Goal: Obtain resource: Obtain resource

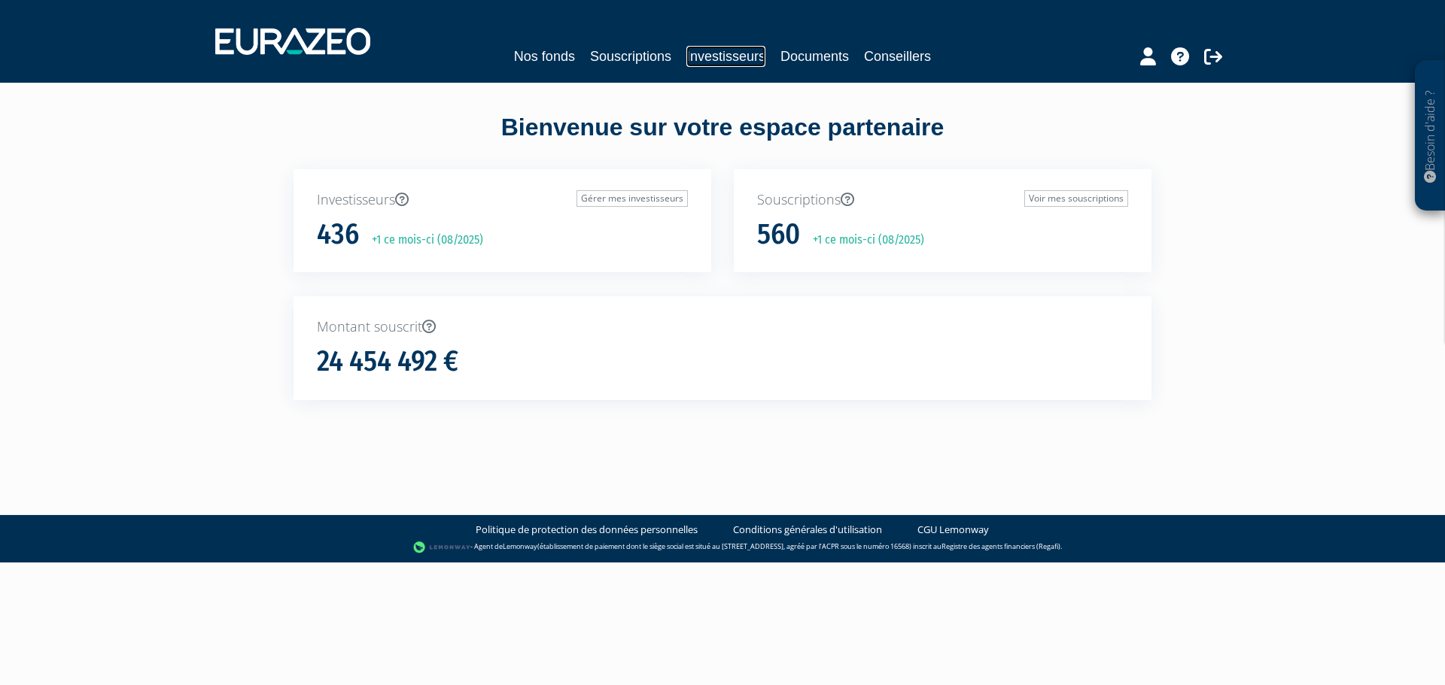
click at [748, 62] on link "Investisseurs" at bounding box center [725, 56] width 79 height 21
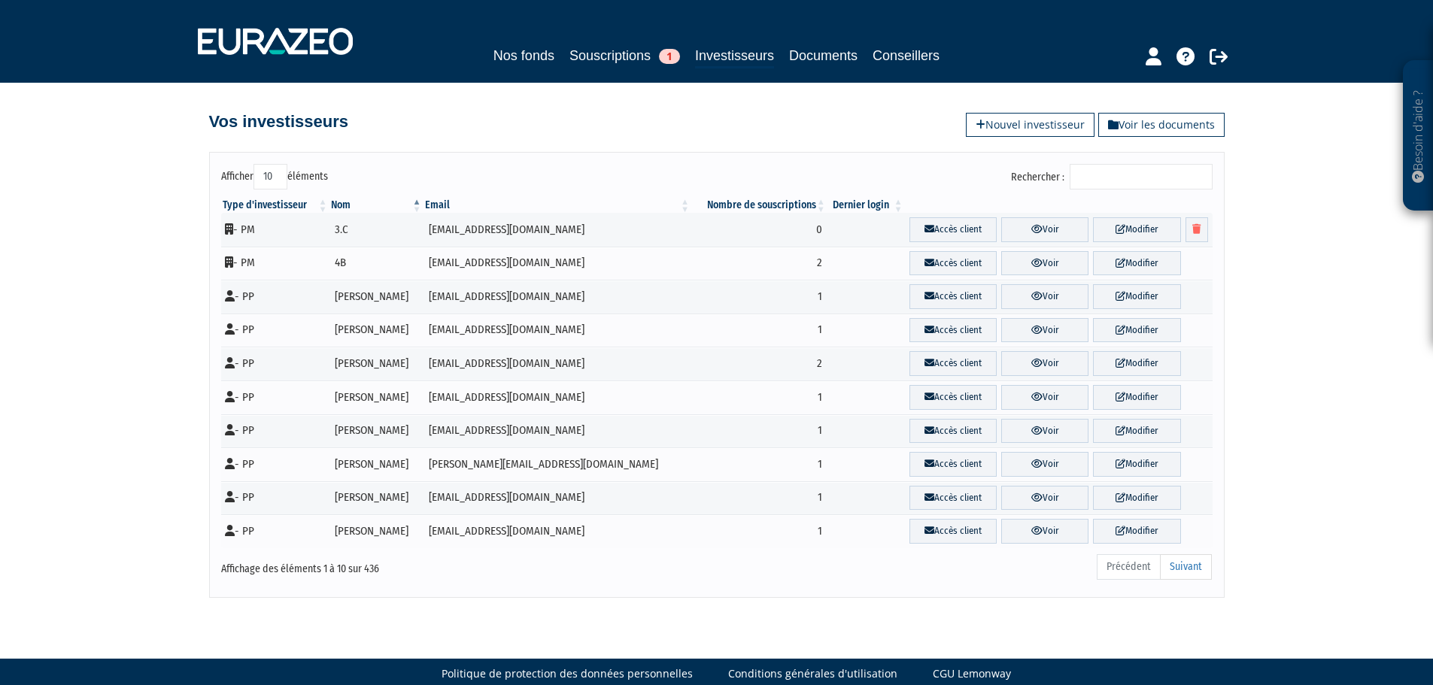
click at [1123, 178] on input "Rechercher :" at bounding box center [1141, 177] width 143 height 26
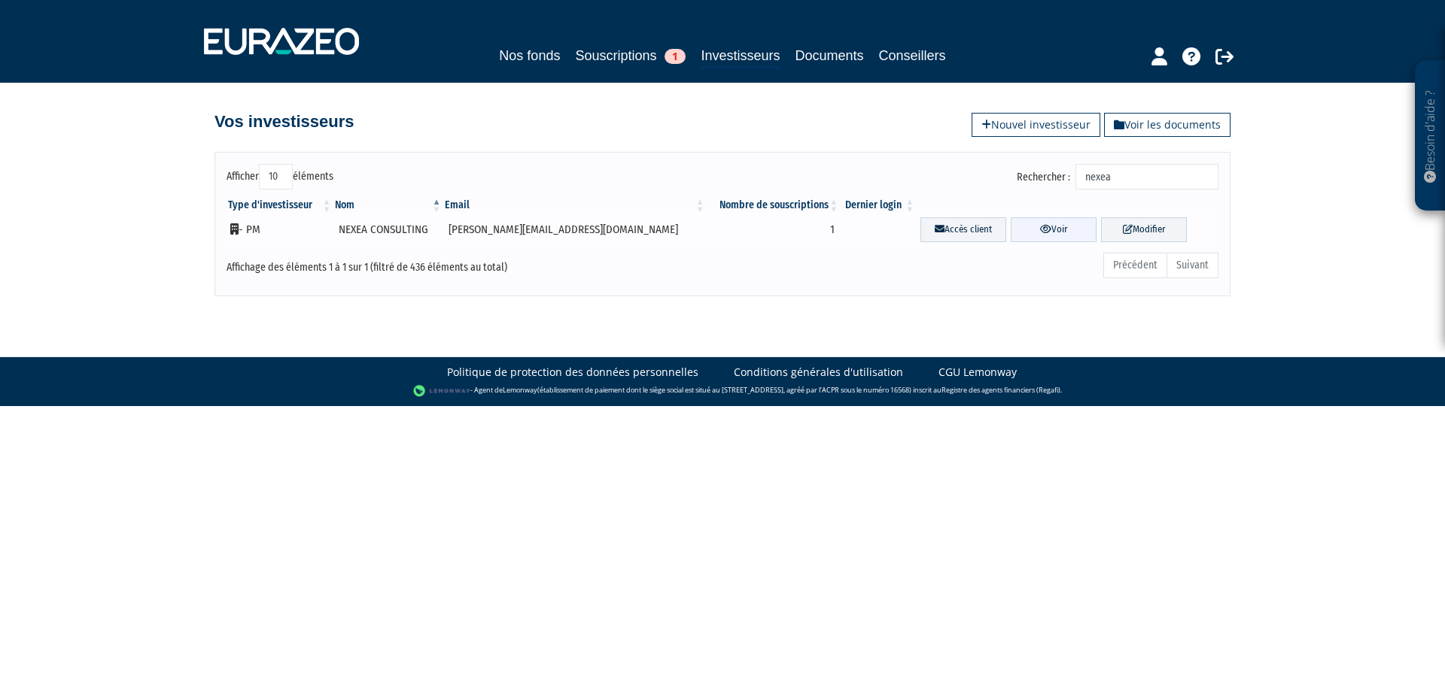
type input "nexea"
click at [1042, 231] on link "Voir" at bounding box center [1053, 229] width 86 height 25
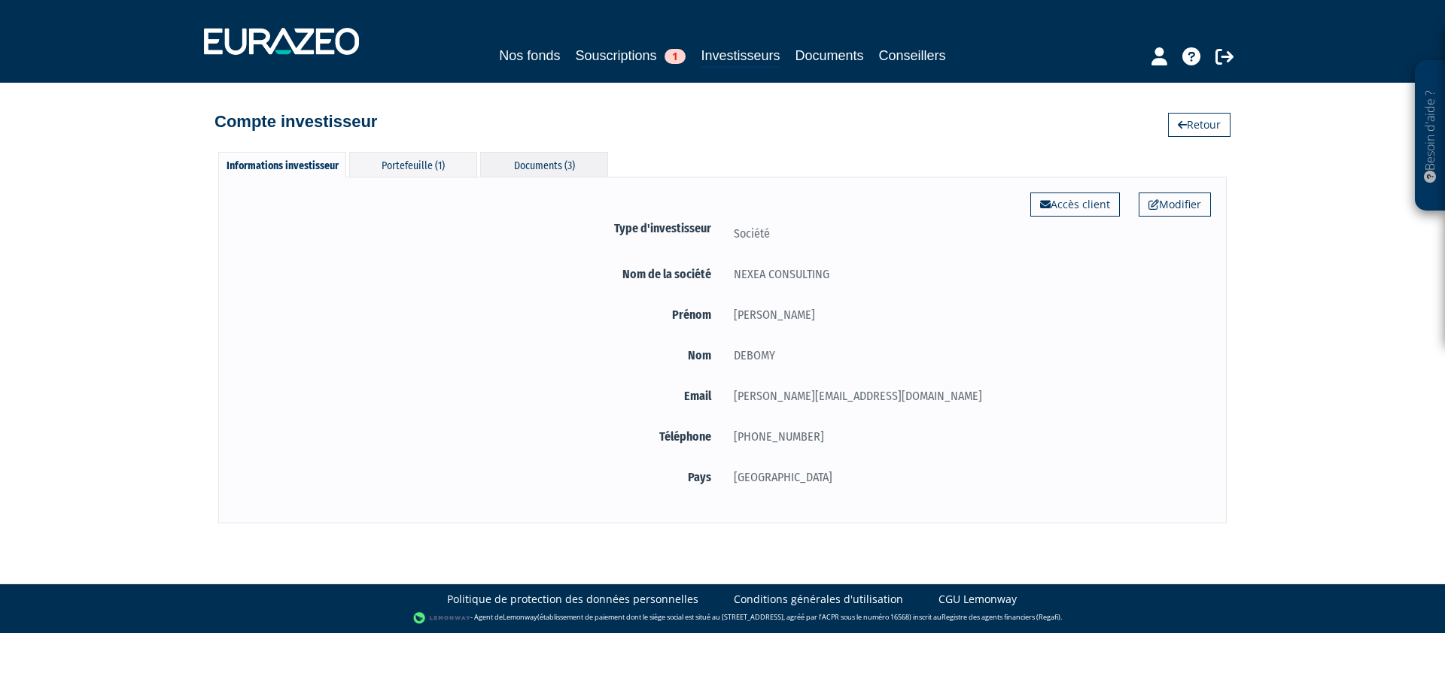
click at [488, 165] on div "Documents (3)" at bounding box center [544, 164] width 128 height 25
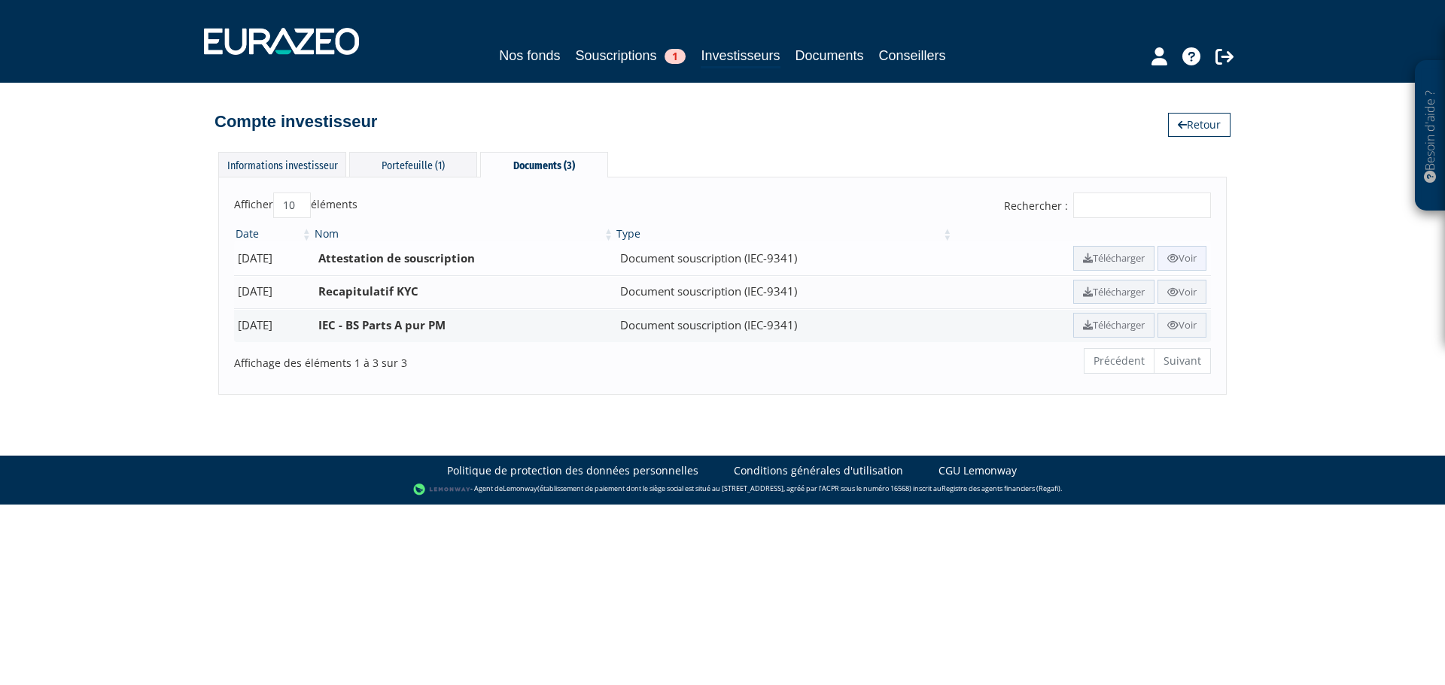
click at [1182, 257] on link "Voir" at bounding box center [1181, 258] width 49 height 25
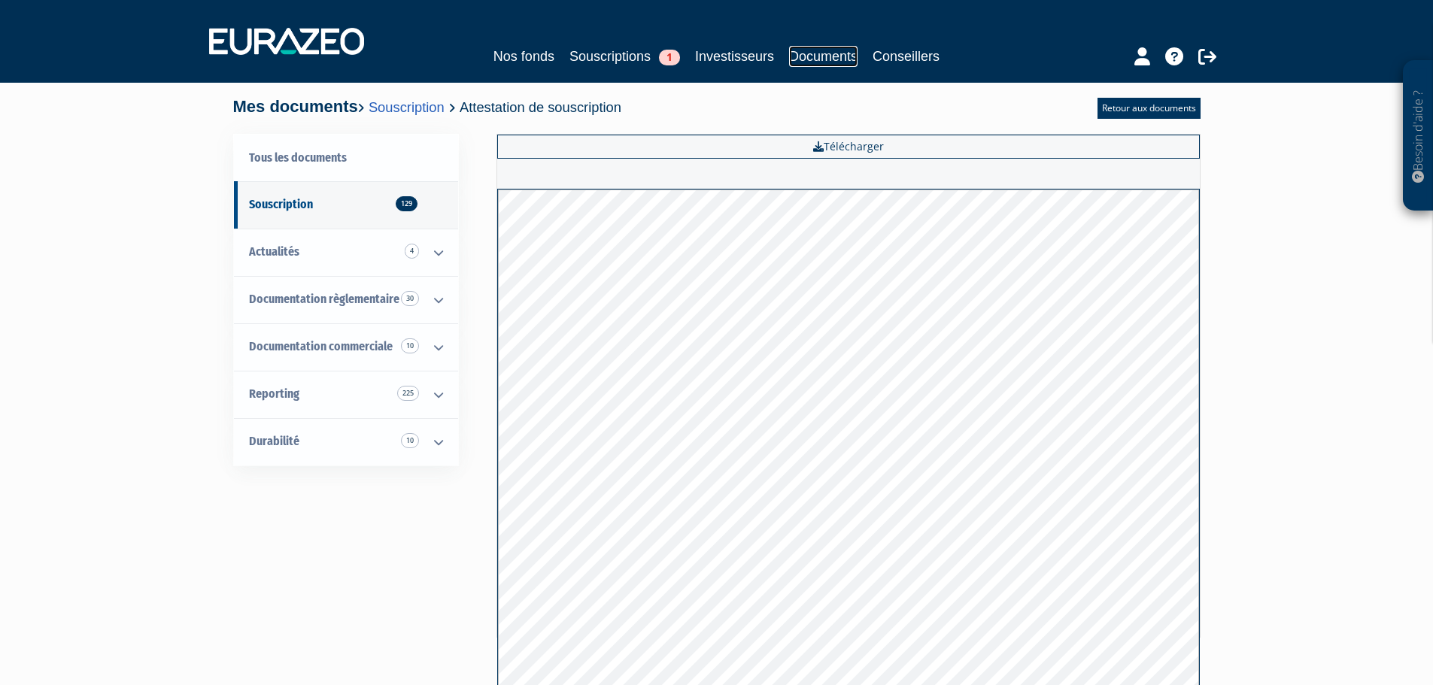
click at [823, 55] on link "Documents" at bounding box center [823, 56] width 68 height 21
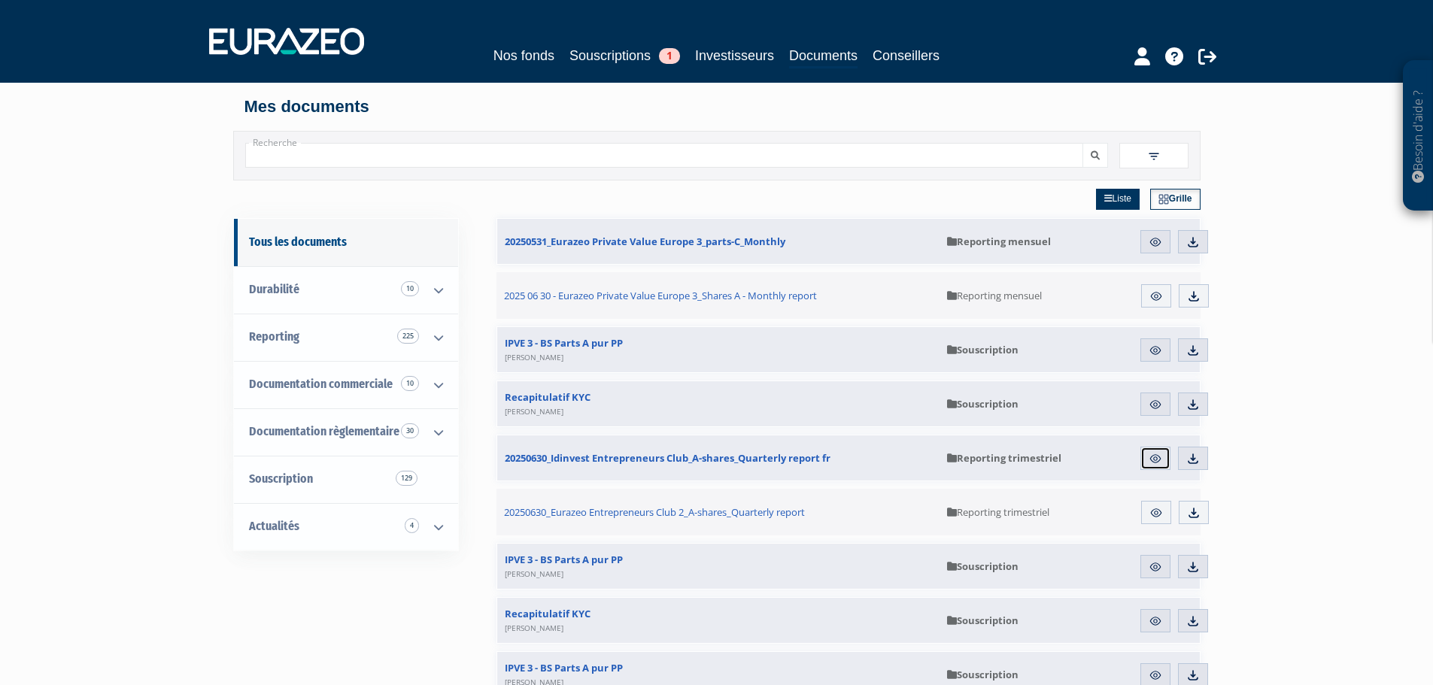
click at [1161, 463] on img at bounding box center [1156, 459] width 14 height 14
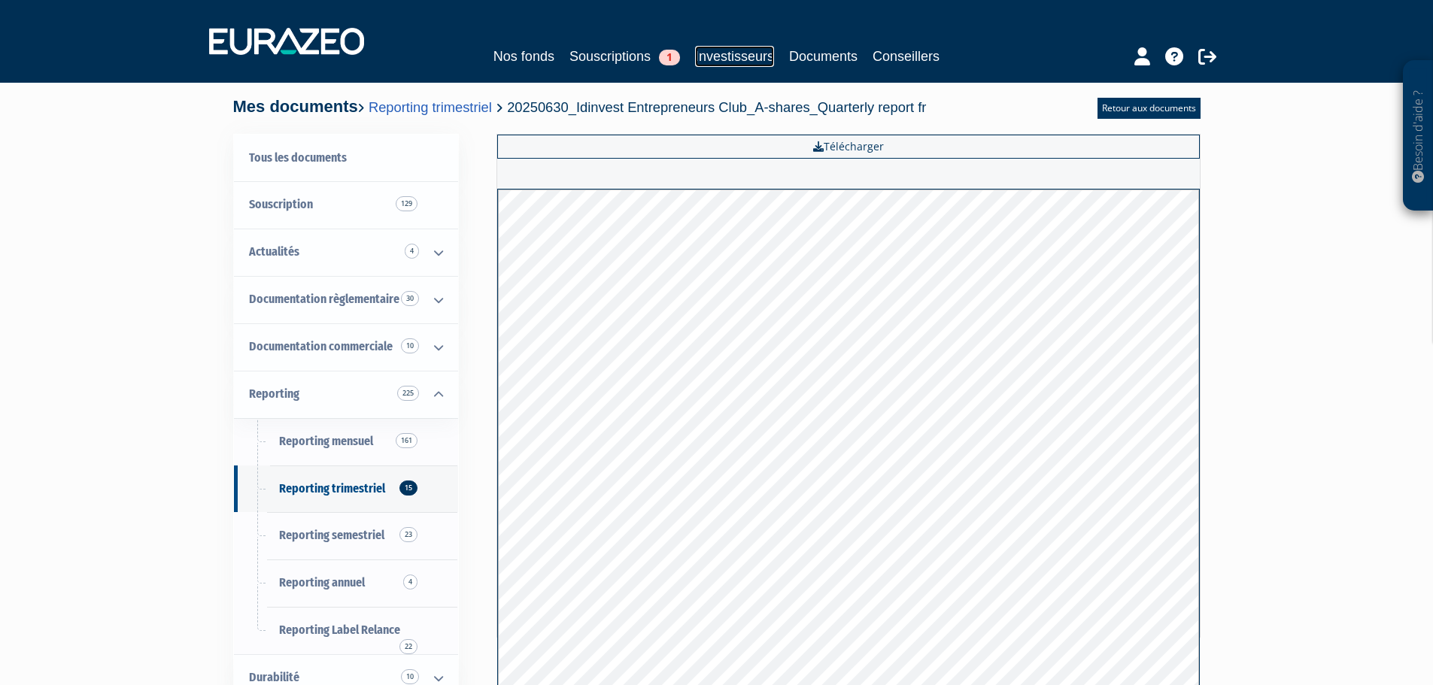
click at [718, 56] on link "Investisseurs" at bounding box center [734, 56] width 79 height 21
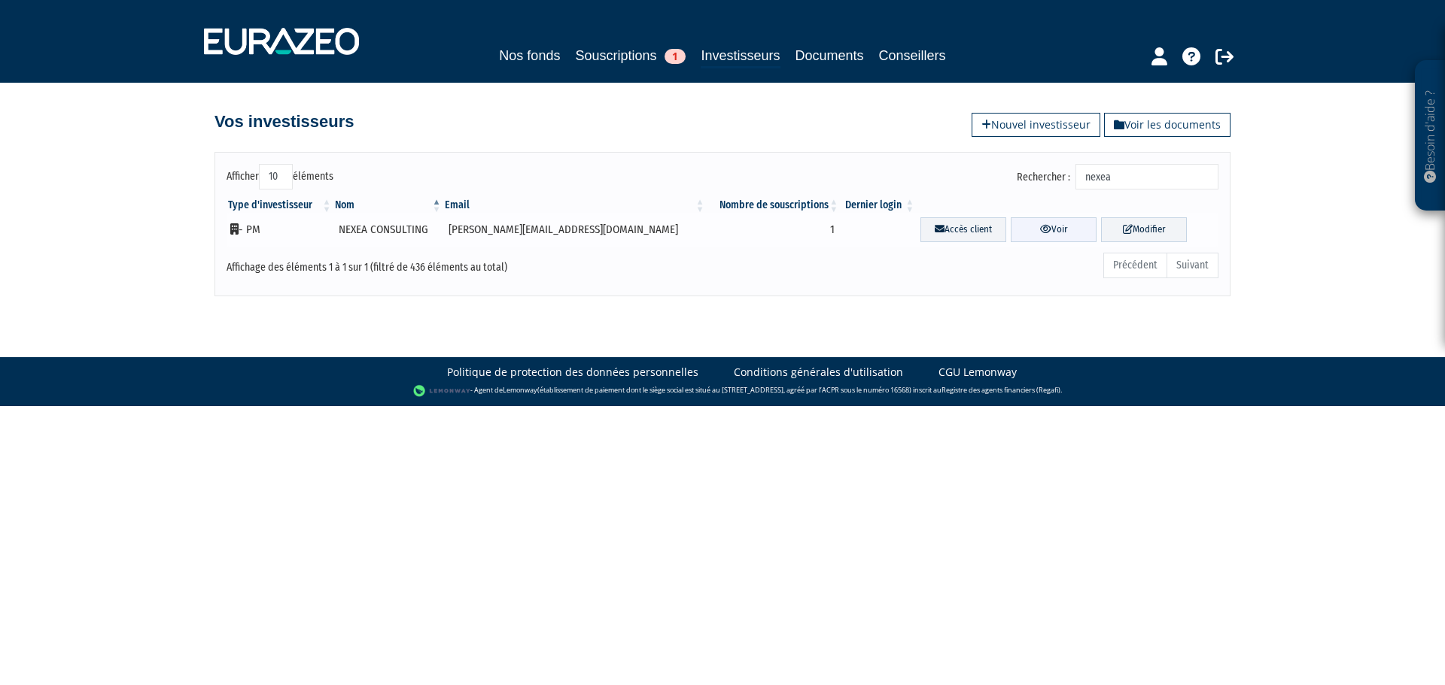
click at [1041, 230] on link "Voir" at bounding box center [1053, 229] width 86 height 25
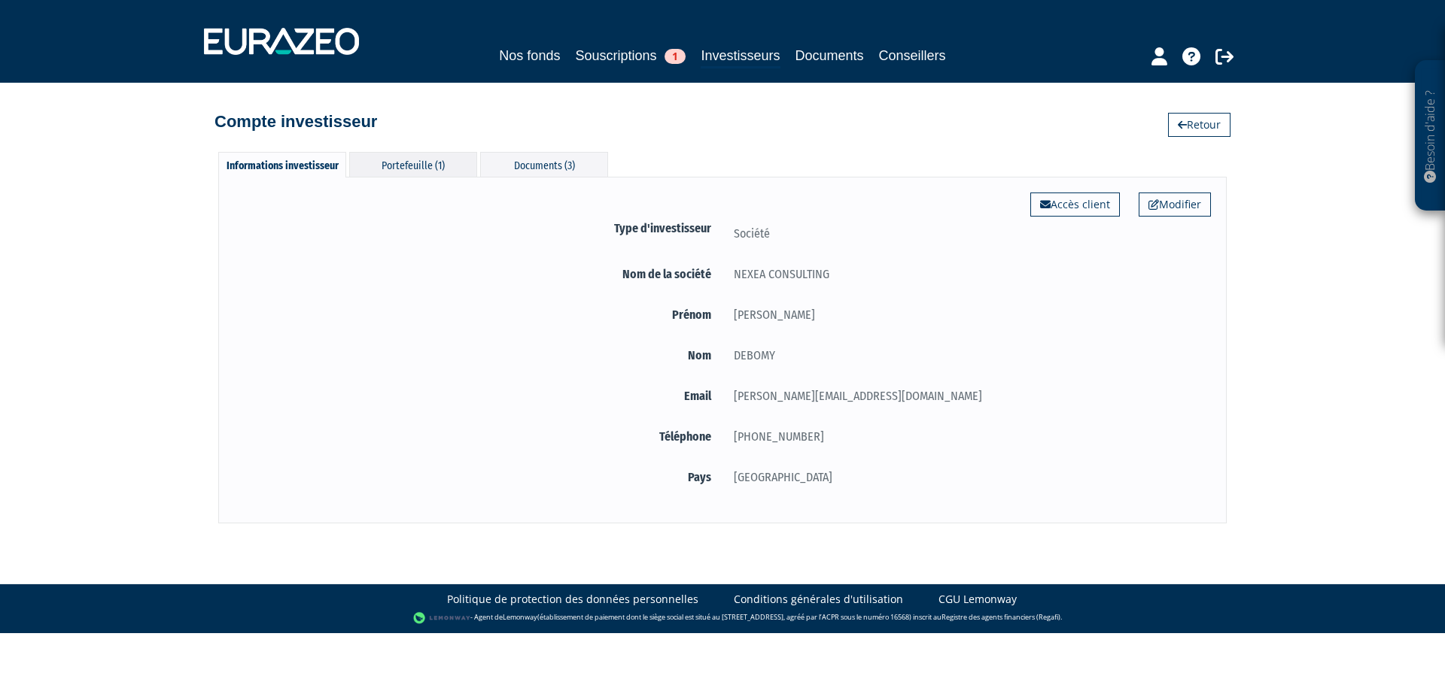
click at [437, 169] on div "Portefeuille (1)" at bounding box center [413, 164] width 128 height 25
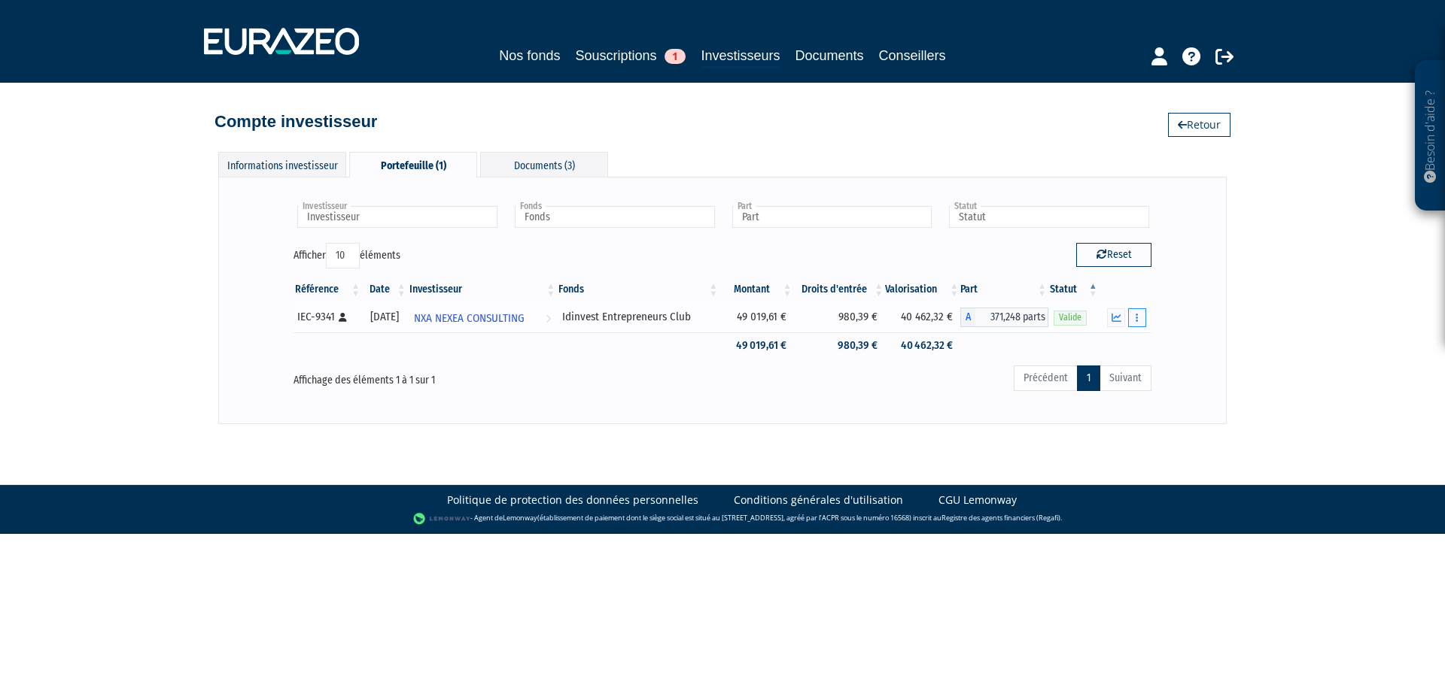
click at [1140, 318] on button "button" at bounding box center [1137, 317] width 18 height 19
click at [1108, 345] on link "Documents" at bounding box center [1103, 345] width 75 height 25
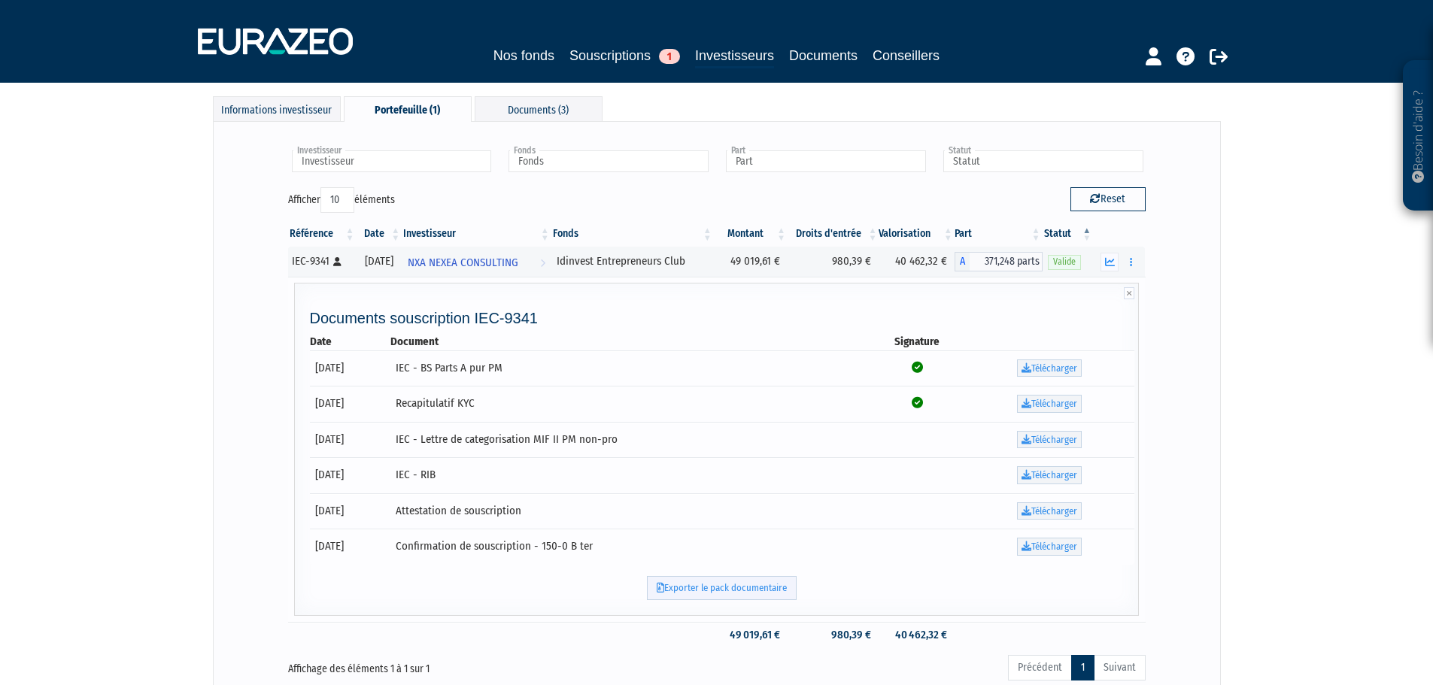
scroll to position [44, 0]
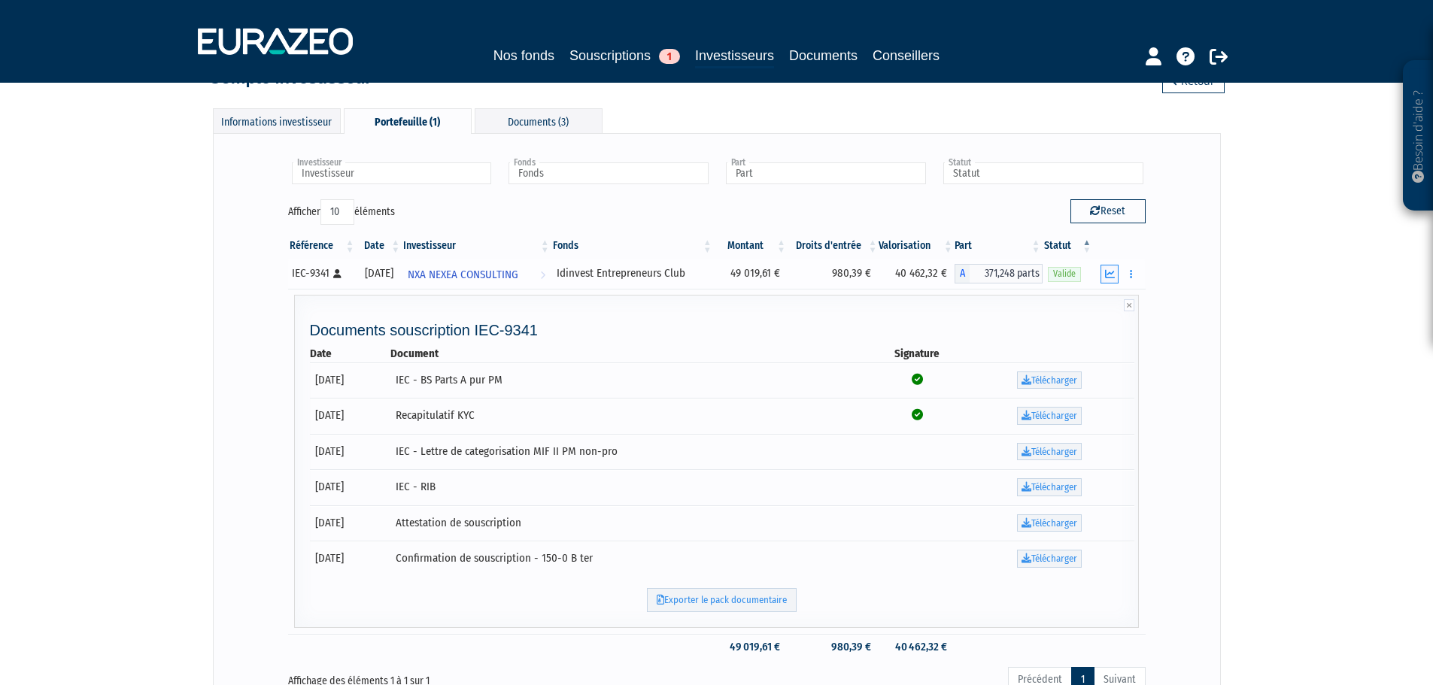
click at [1105, 277] on icon "button" at bounding box center [1110, 274] width 10 height 10
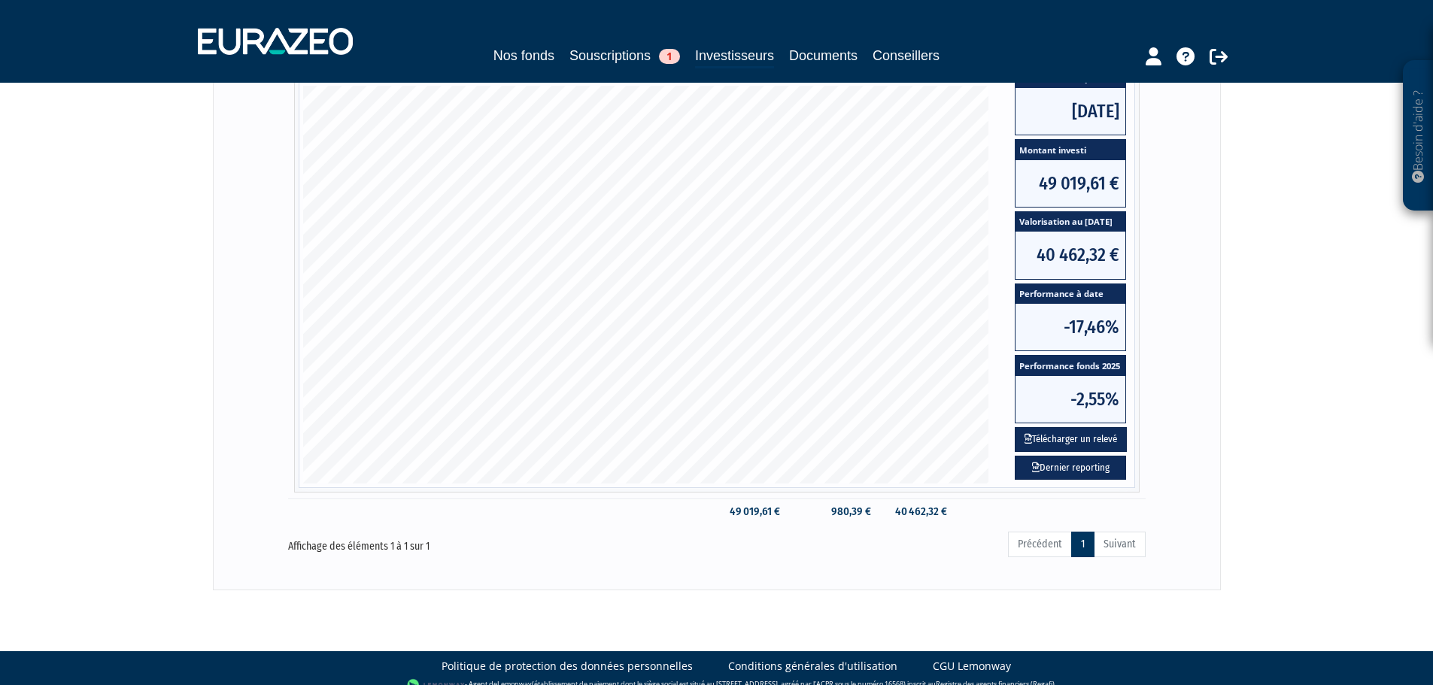
scroll to position [150, 0]
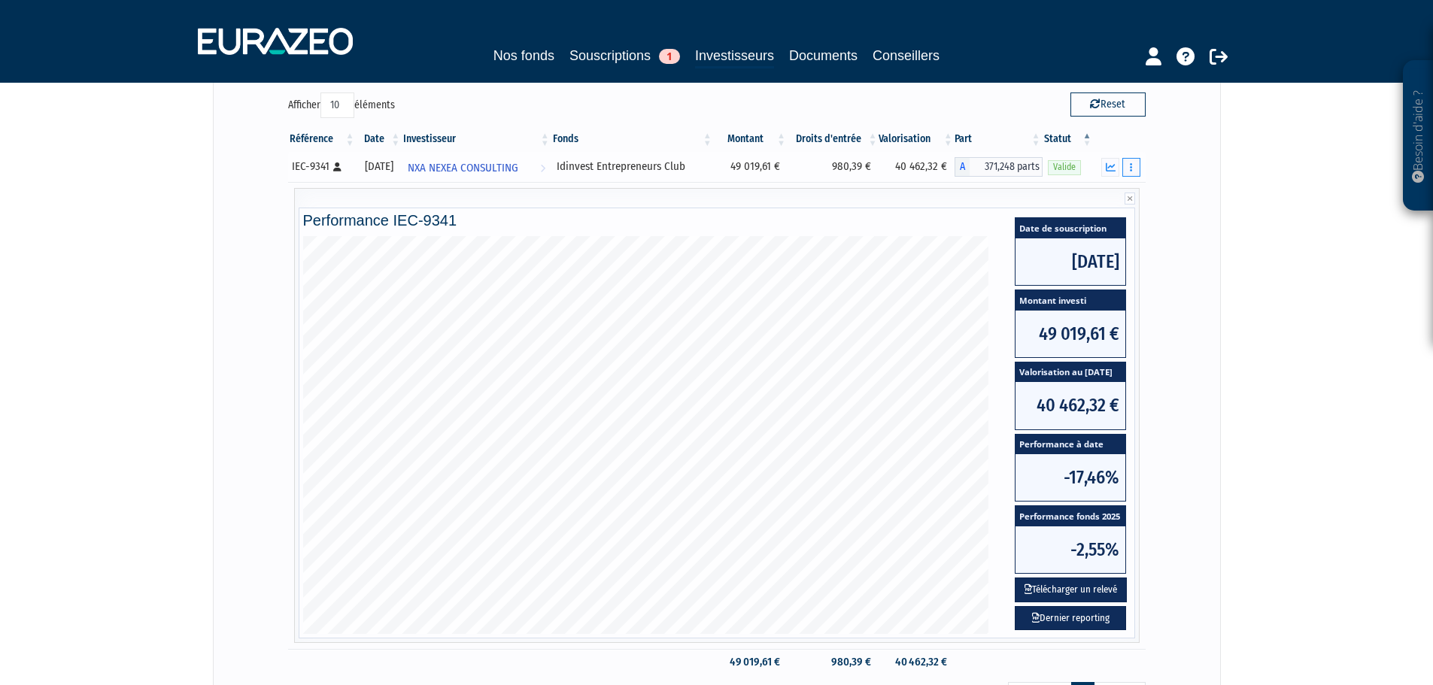
click at [1126, 169] on button "button" at bounding box center [1132, 167] width 18 height 19
click at [1296, 171] on div "Besoin d'aide ? × J'ai besoin d'aide Si vous avez une question à propos du fonc…" at bounding box center [716, 296] width 1433 height 892
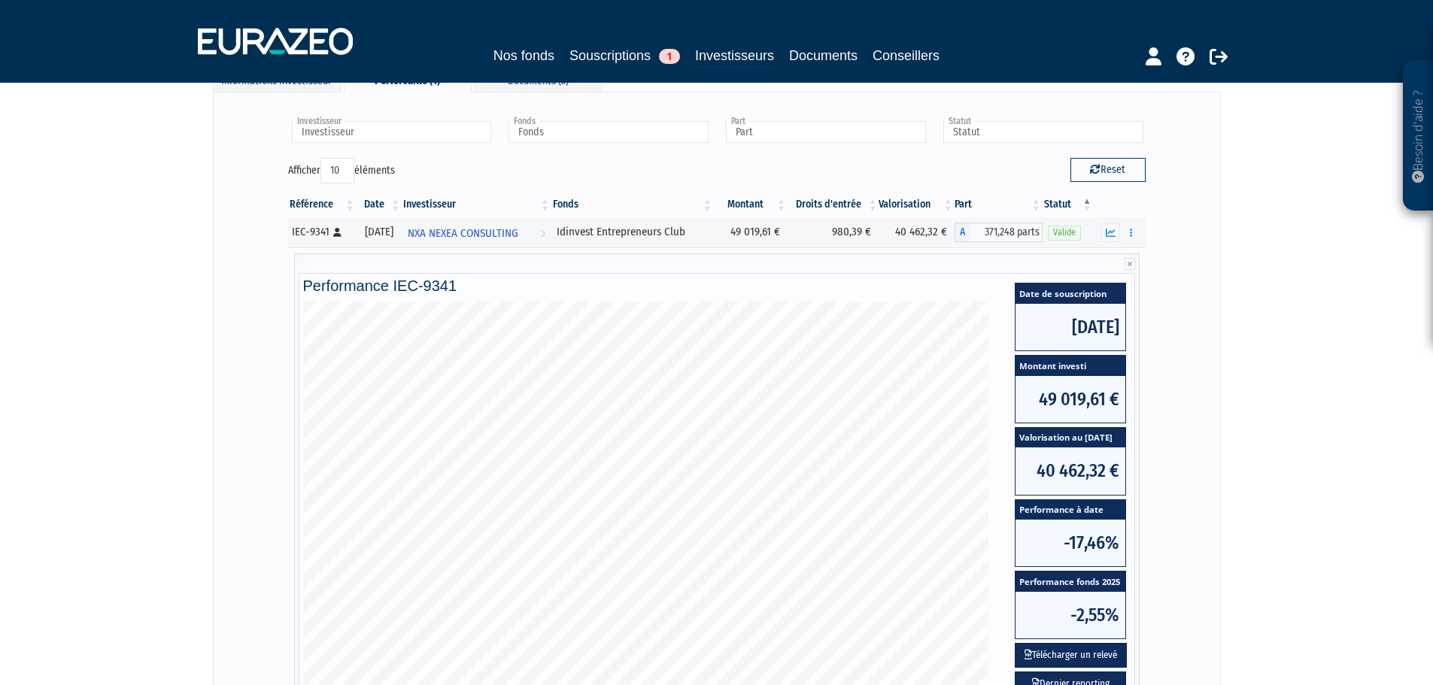
scroll to position [0, 0]
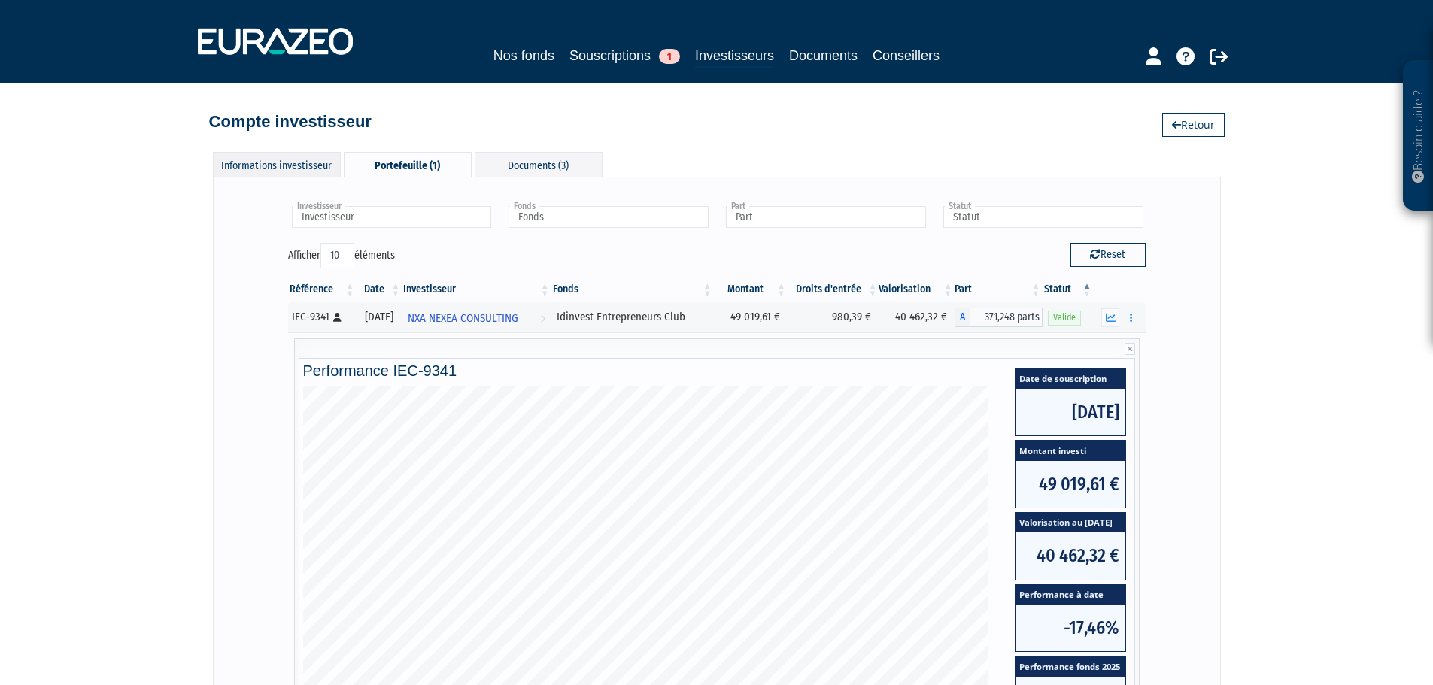
click at [271, 156] on div "Informations investisseur" at bounding box center [277, 164] width 128 height 25
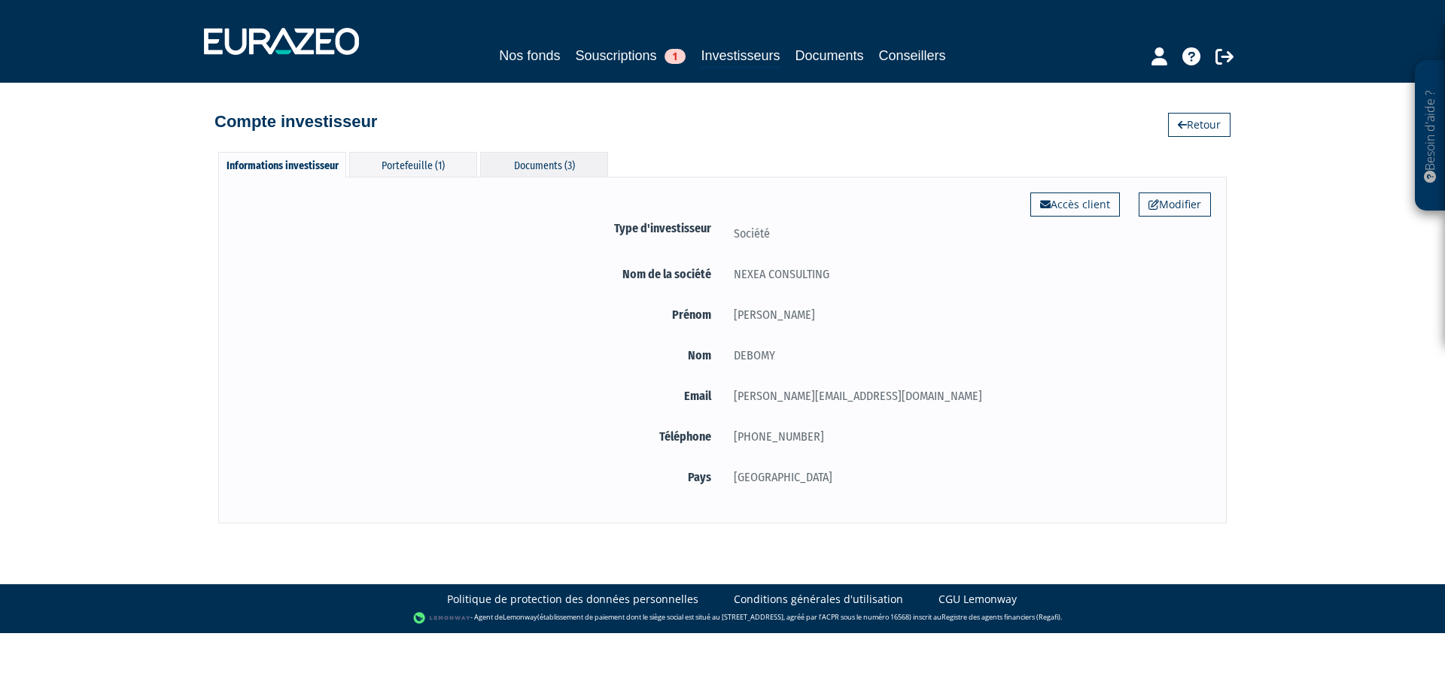
click at [530, 165] on div "Documents (3)" at bounding box center [544, 164] width 128 height 25
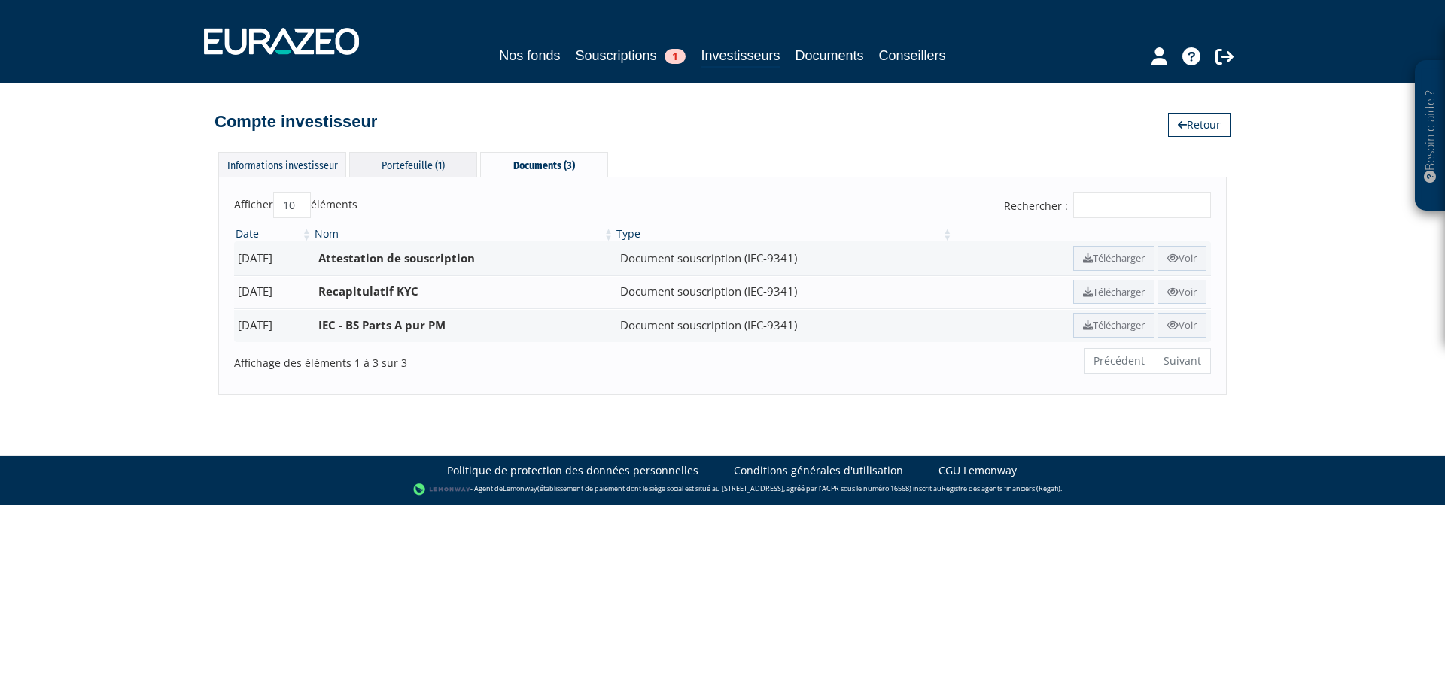
click at [433, 168] on div "Portefeuille (1)" at bounding box center [413, 164] width 128 height 25
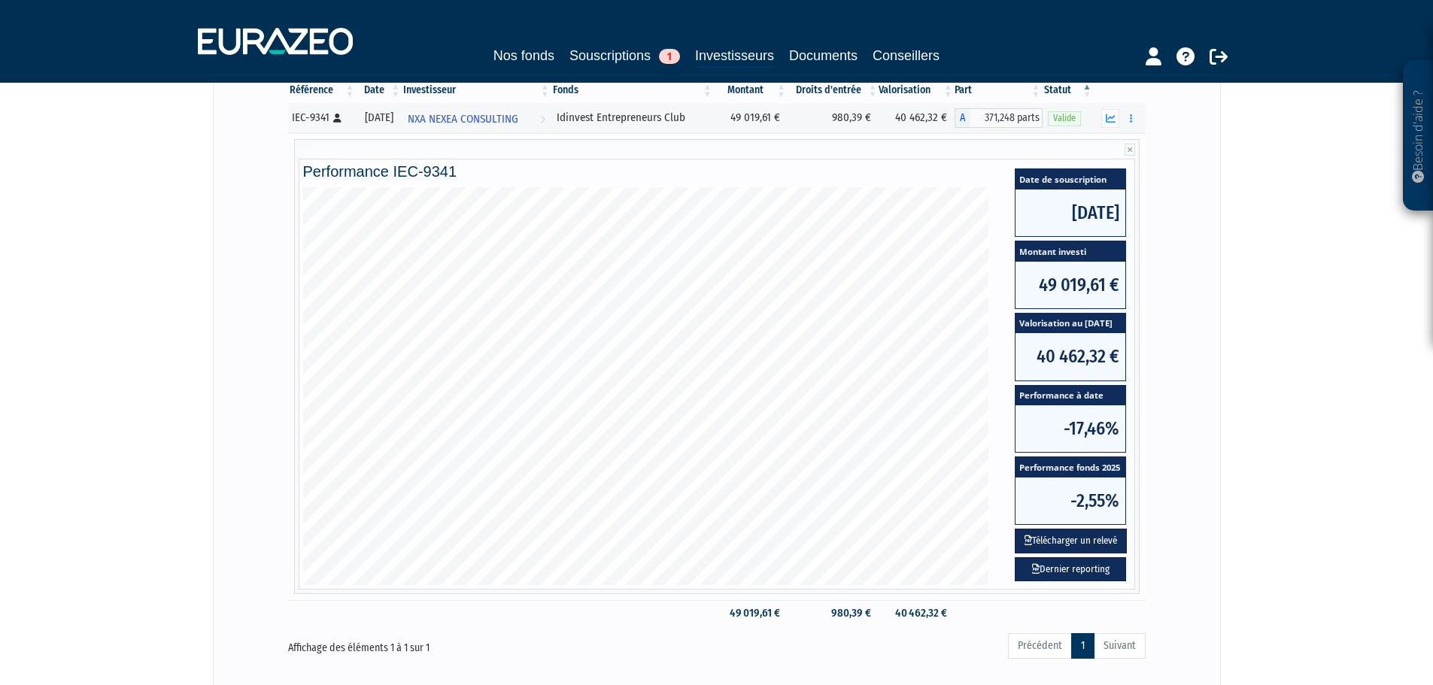
scroll to position [226, 0]
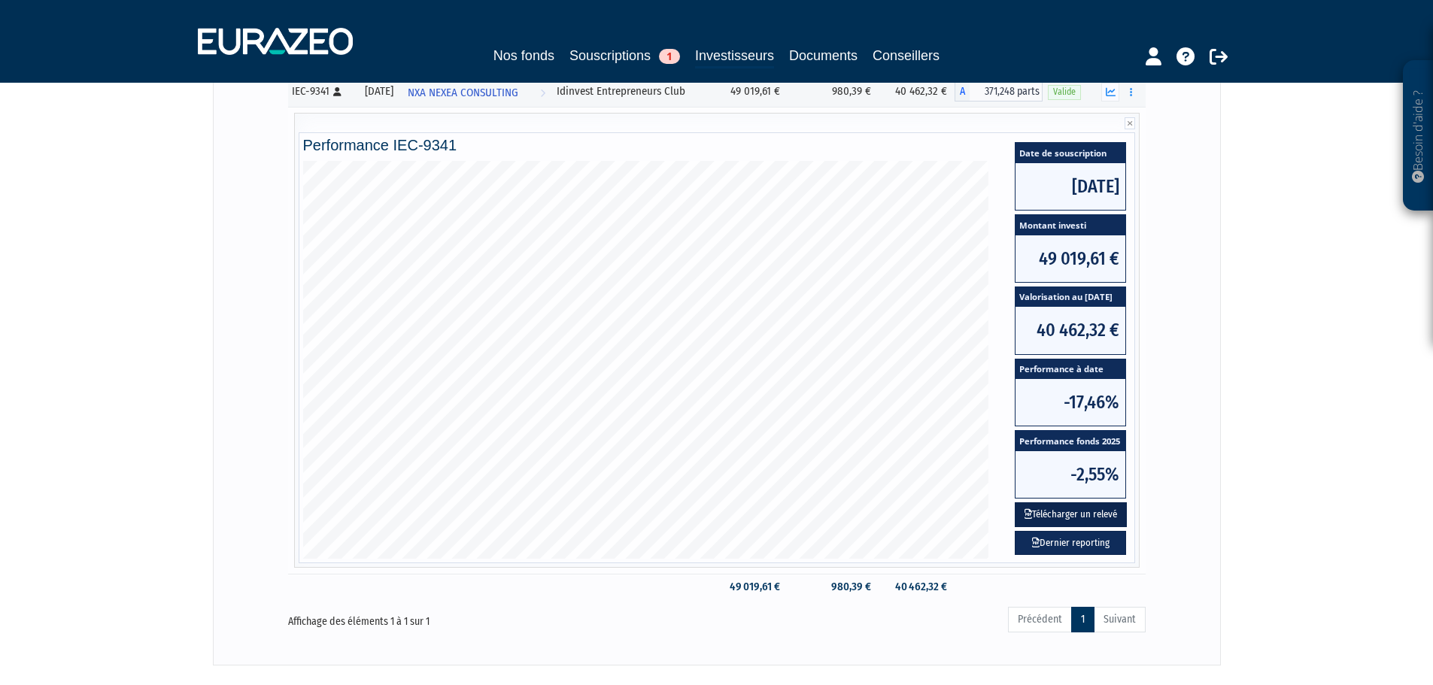
click at [1086, 512] on button "Télécharger un relevé" at bounding box center [1071, 515] width 112 height 25
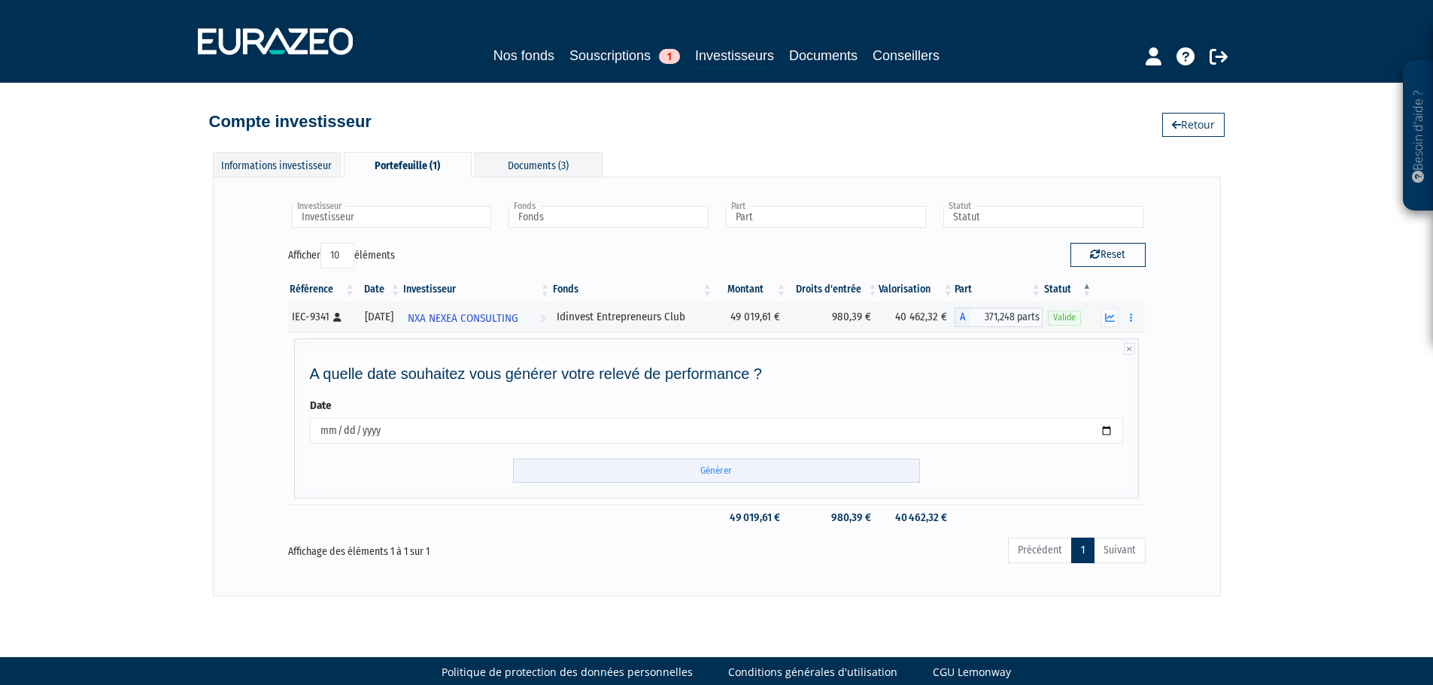
click at [724, 471] on input "Générer" at bounding box center [716, 471] width 407 height 25
